Goal: Task Accomplishment & Management: Manage account settings

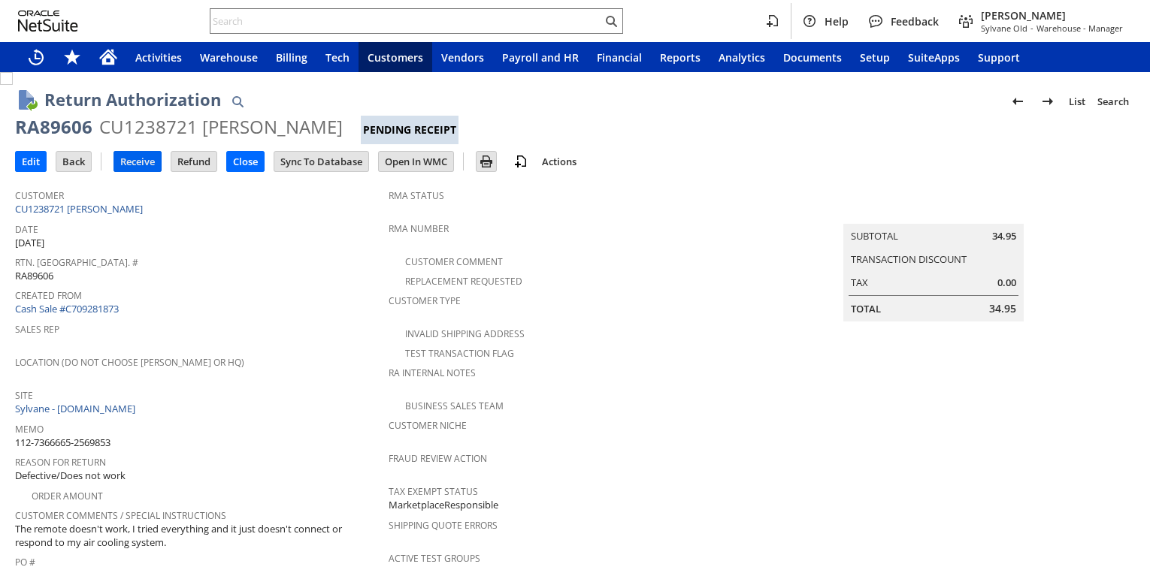
click at [139, 159] on input "Receive" at bounding box center [137, 162] width 47 height 20
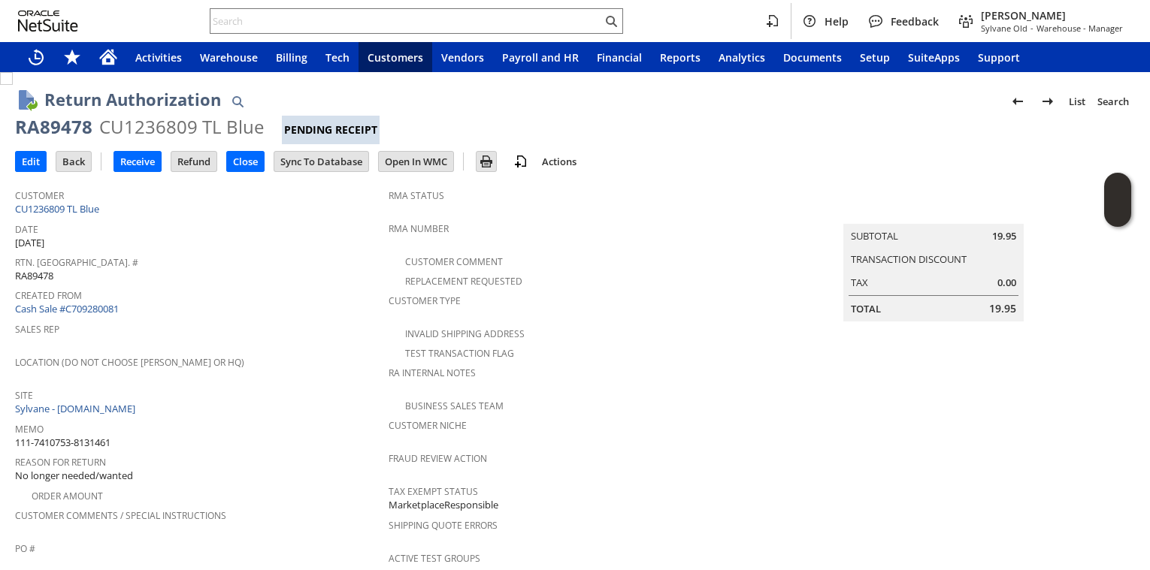
click at [247, 303] on div "Created From Cash Sale #C709280081" at bounding box center [198, 301] width 366 height 32
click at [264, 295] on span "Created From" at bounding box center [198, 293] width 366 height 17
click at [63, 125] on div "RA89478" at bounding box center [53, 127] width 77 height 24
copy div "RA89478"
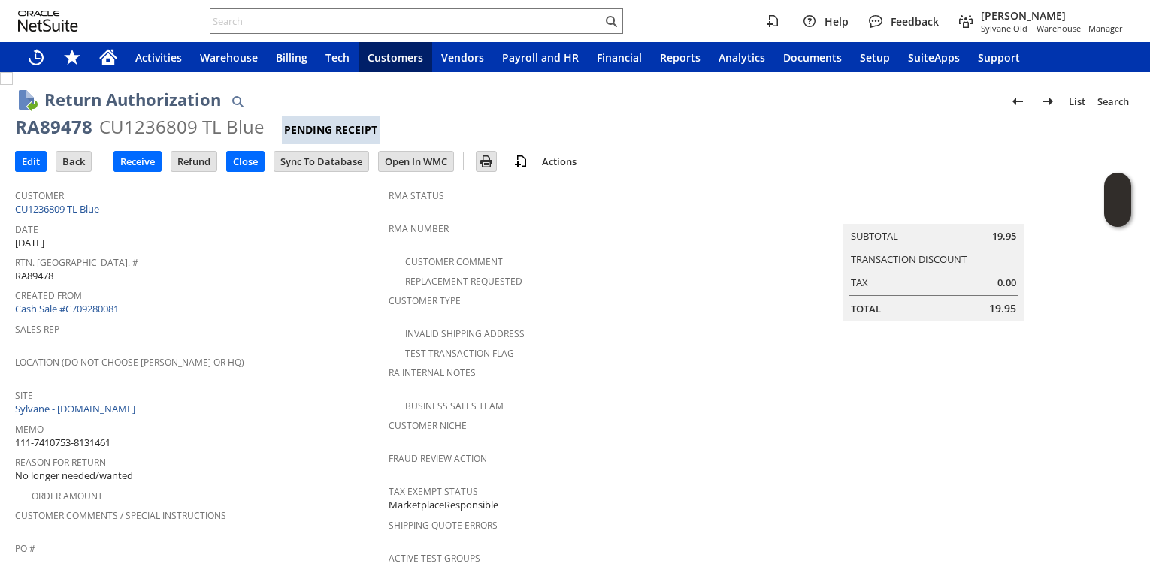
click at [219, 308] on div "Created From Cash Sale #C709280081" at bounding box center [198, 301] width 366 height 32
click at [130, 165] on input "Receive" at bounding box center [137, 162] width 47 height 20
